Goal: Communication & Community: Answer question/provide support

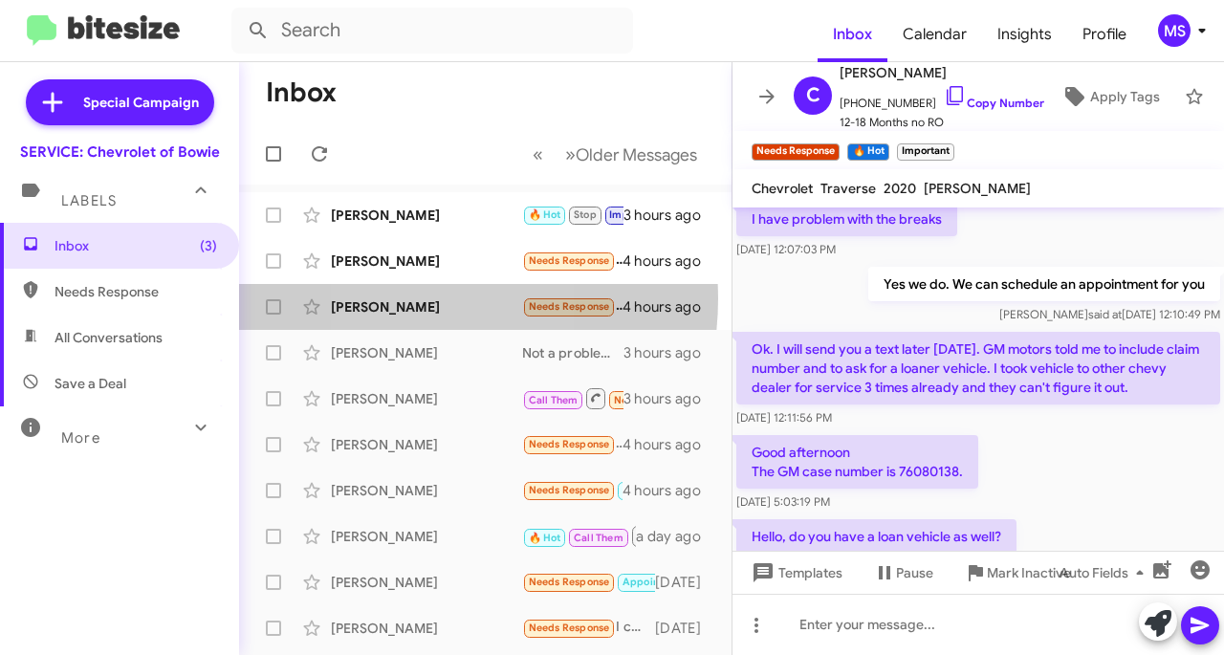
click at [403, 297] on div "[PERSON_NAME]" at bounding box center [426, 306] width 191 height 19
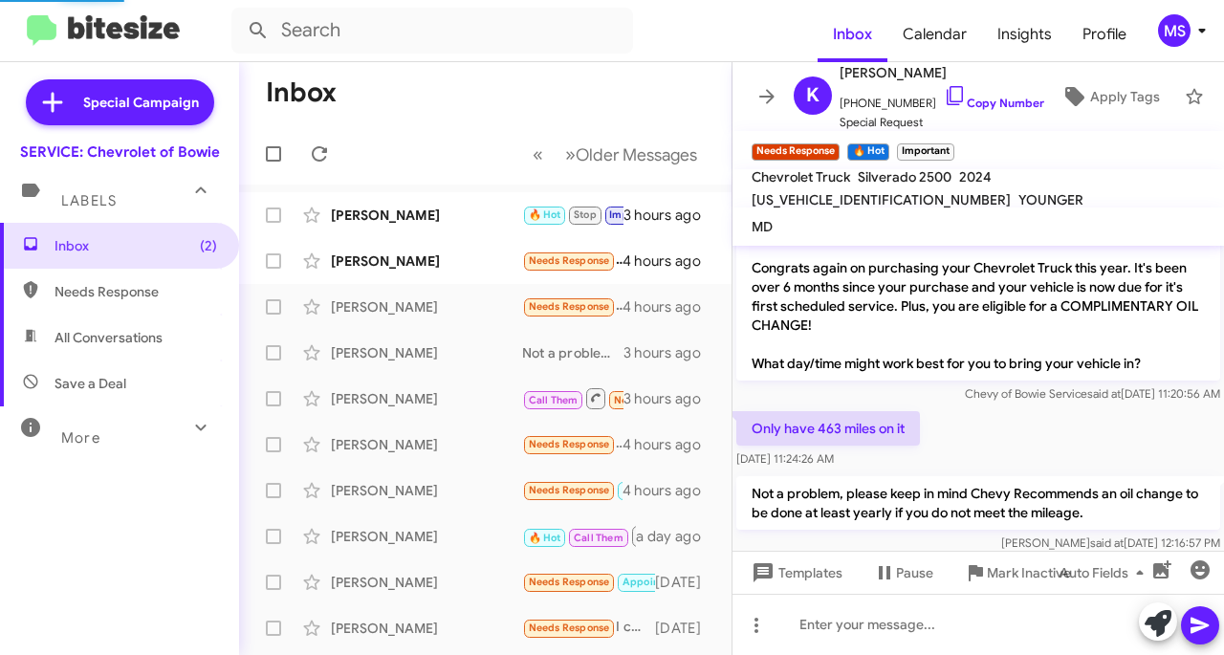
scroll to position [18, 0]
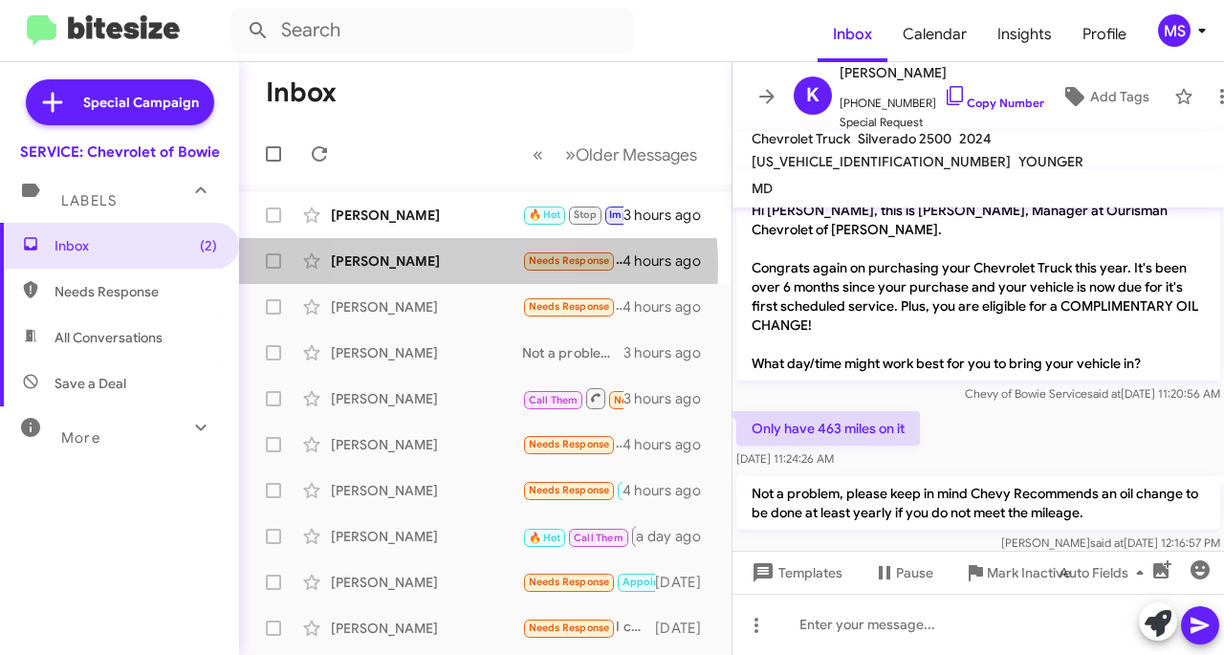
click at [404, 267] on div "[PERSON_NAME]" at bounding box center [426, 261] width 191 height 19
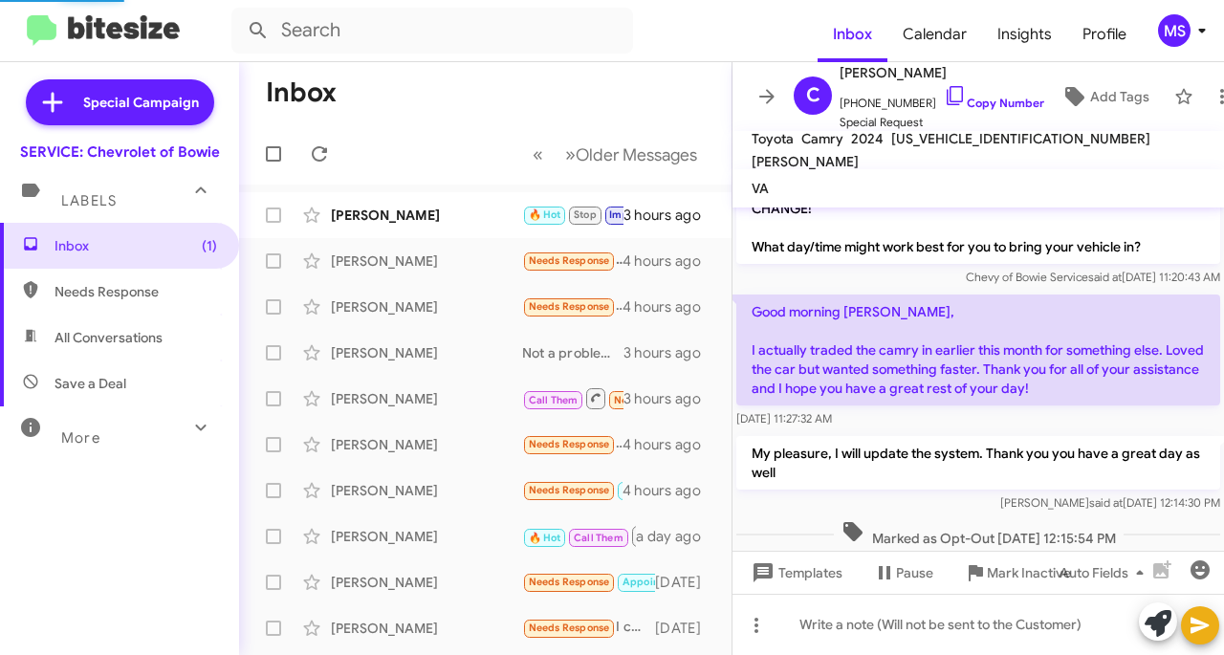
scroll to position [173, 0]
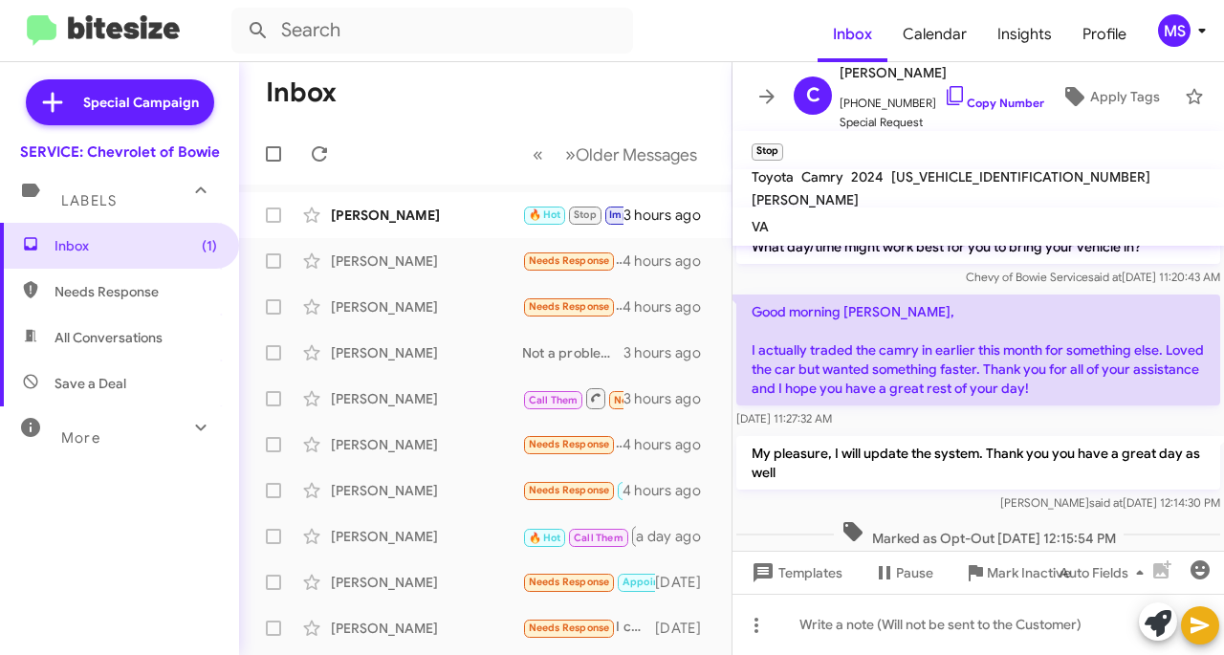
click at [373, 222] on div "[PERSON_NAME]" at bounding box center [426, 215] width 191 height 19
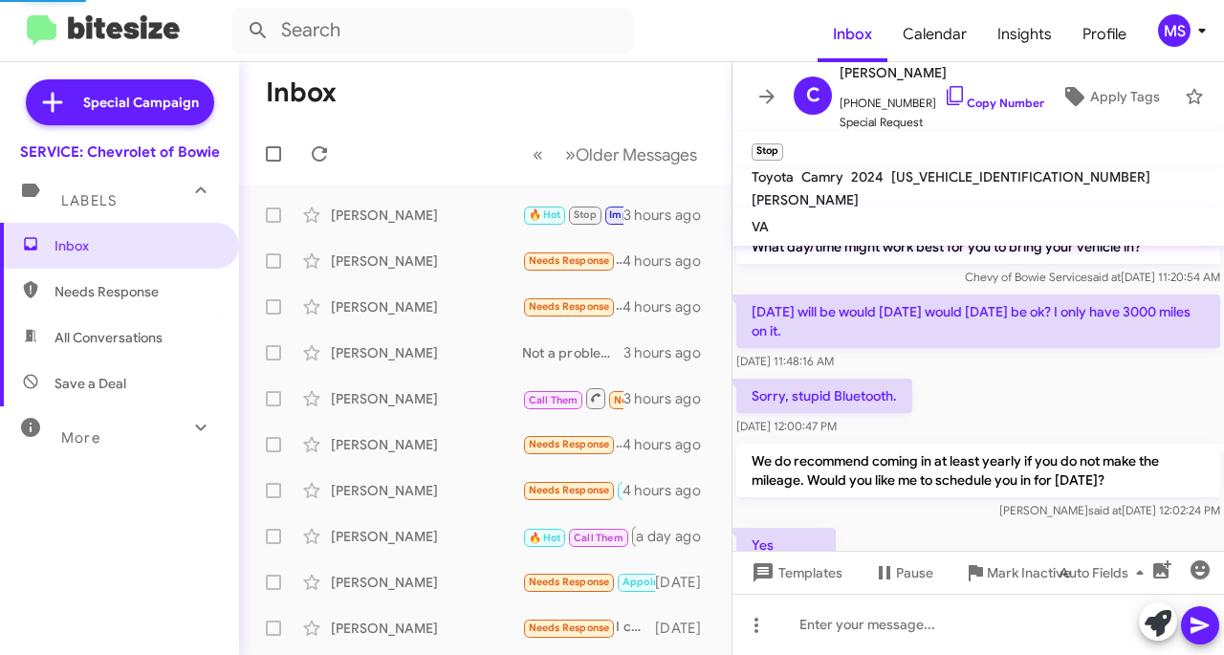
scroll to position [564, 0]
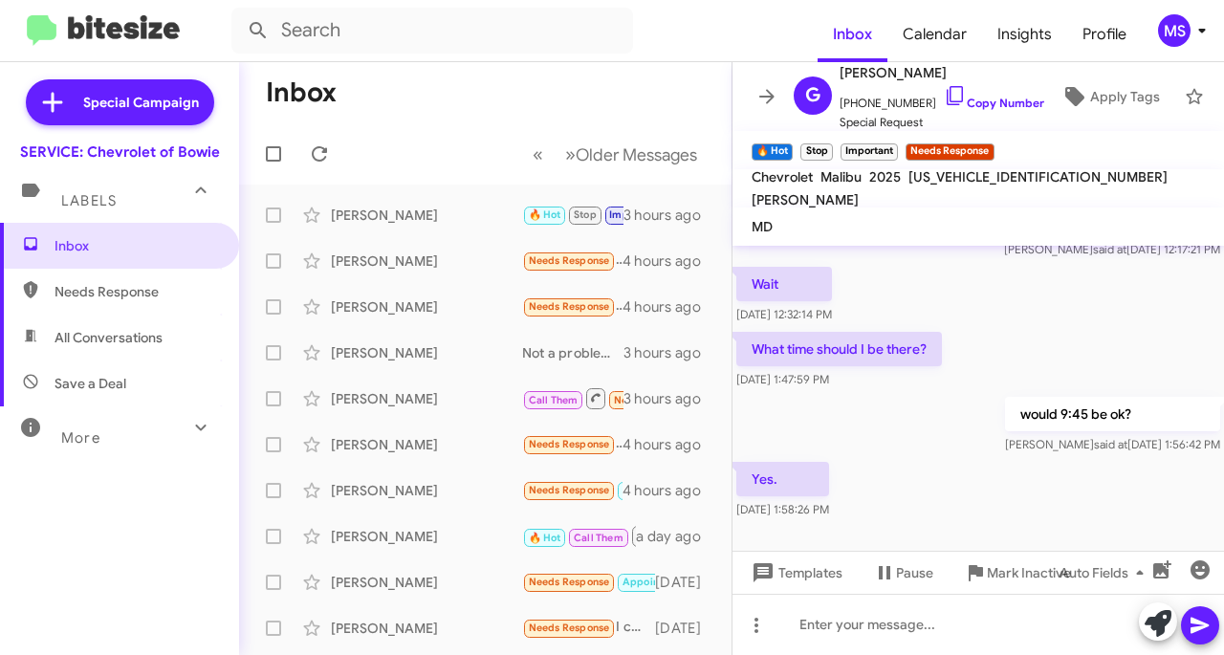
click at [967, 96] on link "Copy Number" at bounding box center [994, 103] width 100 height 14
